Goal: Transaction & Acquisition: Purchase product/service

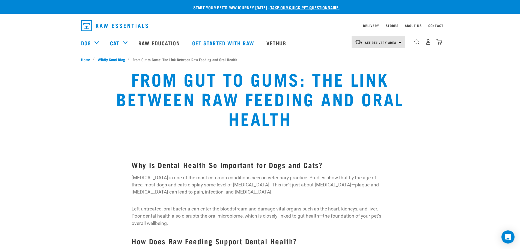
drag, startPoint x: 428, startPoint y: 96, endPoint x: 431, endPoint y: 86, distance: 10.3
click at [428, 96] on div "From Gut to Gums: The Link Between Raw Feeding and Oral Health" at bounding box center [260, 102] width 342 height 74
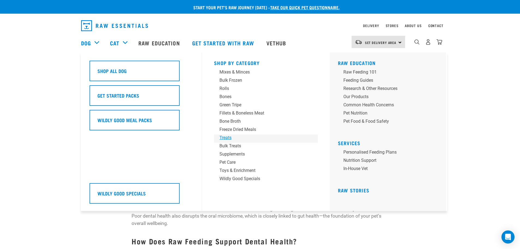
click at [236, 139] on div "Treats" at bounding box center [261, 137] width 85 height 7
click at [226, 138] on div "Treats" at bounding box center [261, 137] width 85 height 7
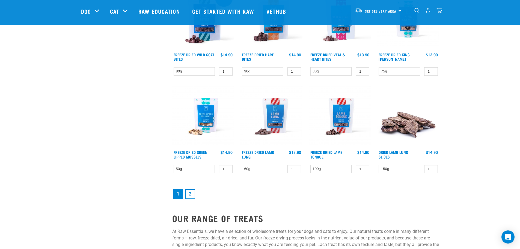
scroll to position [682, 0]
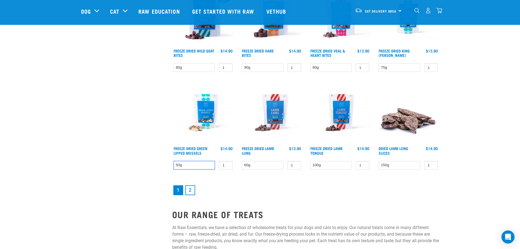
click at [203, 165] on select "50g" at bounding box center [194, 165] width 41 height 8
click at [188, 189] on link "2" at bounding box center [190, 190] width 10 height 10
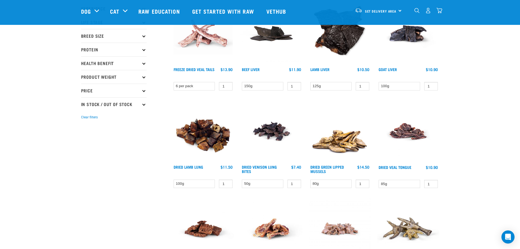
scroll to position [82, 0]
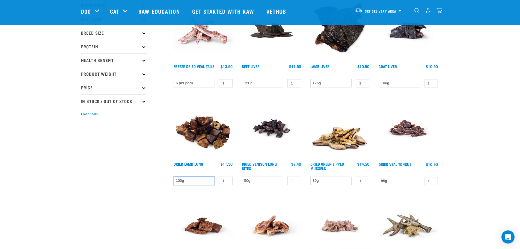
click at [192, 182] on select "100g" at bounding box center [194, 180] width 41 height 8
click at [193, 181] on select "100g" at bounding box center [194, 180] width 41 height 8
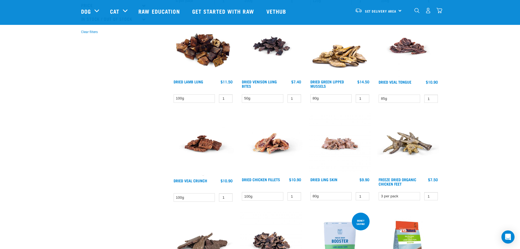
scroll to position [164, 0]
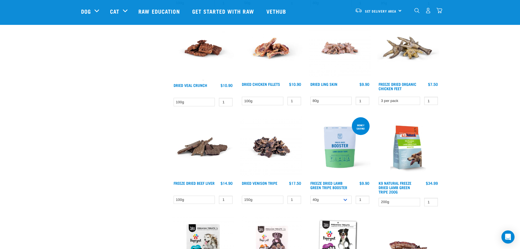
scroll to position [246, 0]
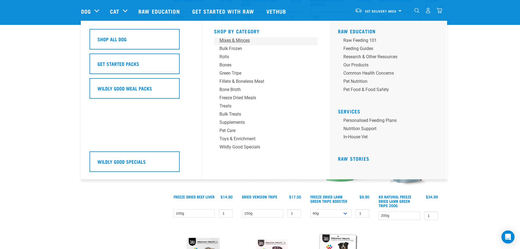
click at [247, 42] on div "Mixes & Minces" at bounding box center [261, 40] width 85 height 7
